Goal: Task Accomplishment & Management: Complete application form

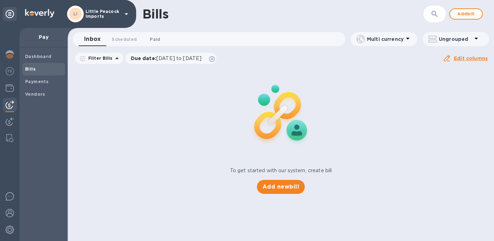
click at [152, 38] on span "Paid 0" at bounding box center [155, 39] width 10 height 7
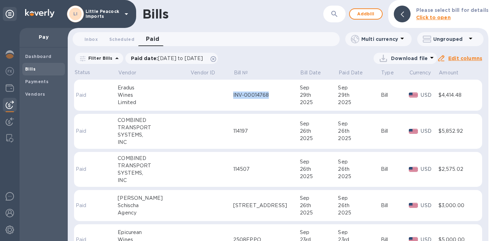
copy div "INV-00014768"
drag, startPoint x: 239, startPoint y: 97, endPoint x: 215, endPoint y: 97, distance: 24.1
click at [215, 97] on tr "Paid Eradus Wines Limited INV-00014768 [DATE] [DATE] Bill USD $4,414.48" at bounding box center [278, 95] width 408 height 31
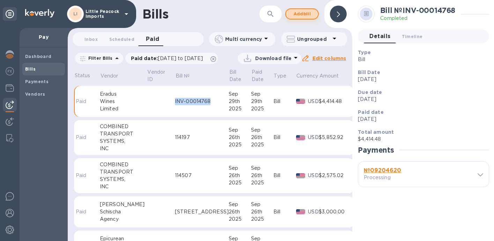
click at [303, 17] on span "Add bill" at bounding box center [301, 14] width 21 height 8
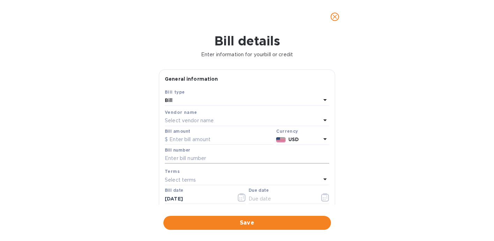
click at [187, 160] on input "text" at bounding box center [247, 158] width 164 height 10
paste input "INV-00014768"
type input "INV-00014768"
click at [205, 136] on input "text" at bounding box center [219, 139] width 108 height 10
type input "272.07"
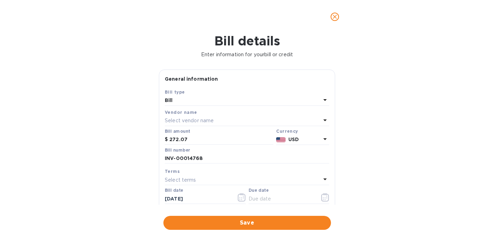
click at [221, 121] on div "Select vendor name" at bounding box center [243, 121] width 156 height 10
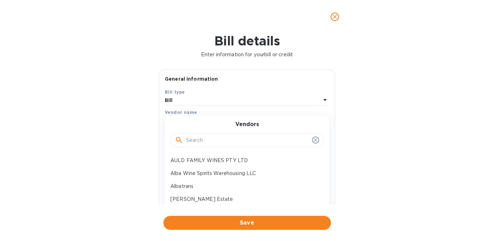
click at [210, 145] on input "text" at bounding box center [247, 140] width 123 height 10
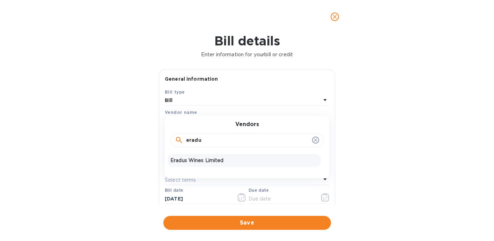
type input "eradu"
click at [200, 159] on p "Eradus Wines Limited" at bounding box center [244, 160] width 148 height 7
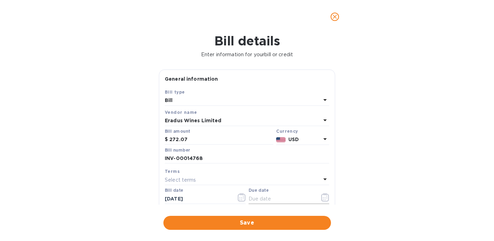
click at [322, 197] on icon "button" at bounding box center [325, 197] width 8 height 8
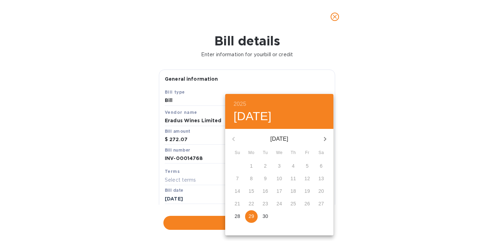
click at [249, 217] on p "29" at bounding box center [251, 215] width 6 height 7
type input "[DATE]"
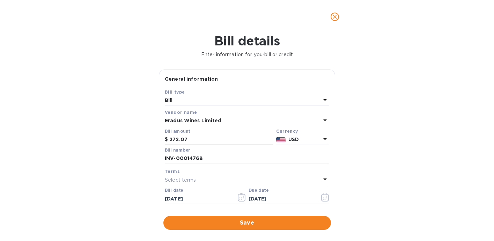
scroll to position [2, 0]
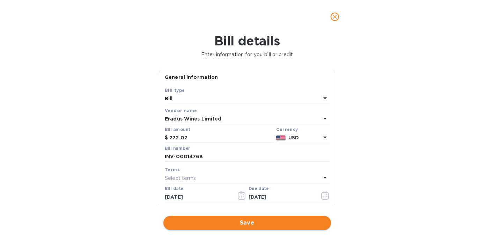
click at [254, 224] on span "Save" at bounding box center [247, 222] width 156 height 8
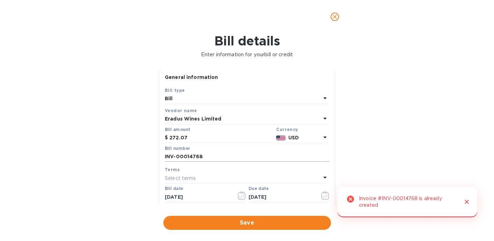
click at [219, 157] on input "INV-00014768" at bounding box center [247, 156] width 164 height 10
type input "INV-00014768-2"
click at [250, 224] on span "Save" at bounding box center [247, 222] width 156 height 8
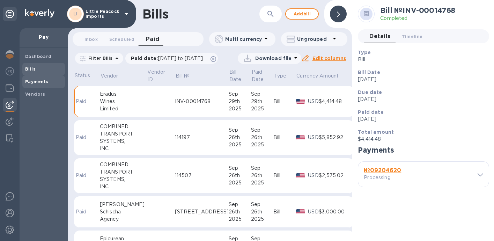
click at [32, 78] on div "Payments" at bounding box center [43, 81] width 43 height 13
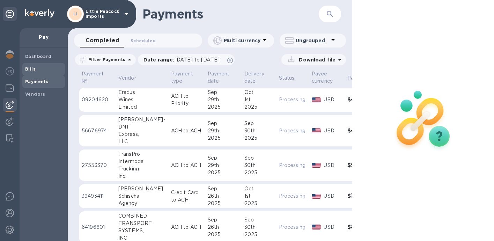
click at [34, 70] on b "Bills" at bounding box center [30, 68] width 10 height 5
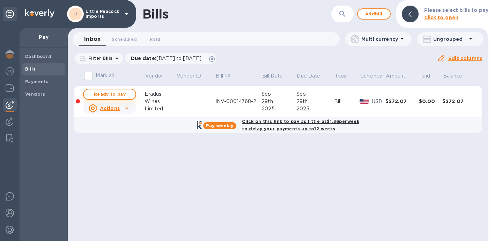
click at [107, 96] on span "Ready to pay" at bounding box center [109, 94] width 40 height 8
checkbox input "true"
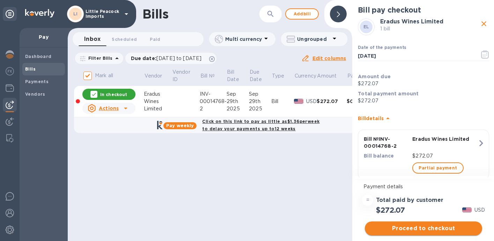
click at [429, 228] on span "Proceed to checkout" at bounding box center [423, 228] width 106 height 8
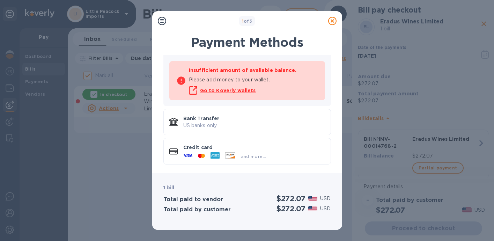
scroll to position [60, 0]
click at [233, 126] on p "US banks only." at bounding box center [254, 125] width 142 height 7
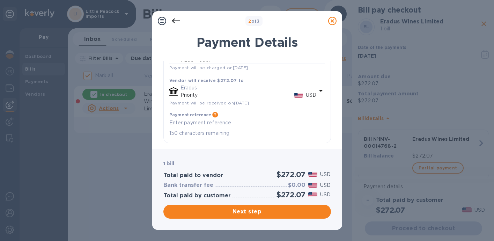
scroll to position [73, 0]
click at [282, 212] on span "Next step" at bounding box center [247, 211] width 156 height 8
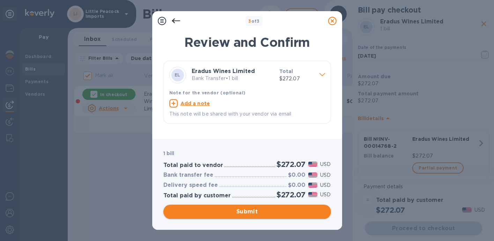
click at [239, 210] on span "Submit" at bounding box center [247, 211] width 156 height 8
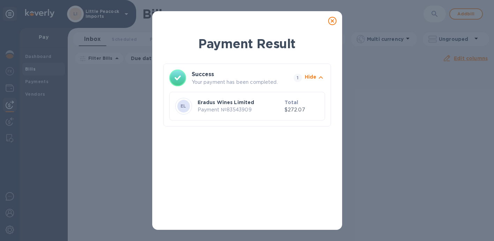
click at [332, 21] on icon at bounding box center [332, 21] width 8 height 8
